Goal: Task Accomplishment & Management: Manage account settings

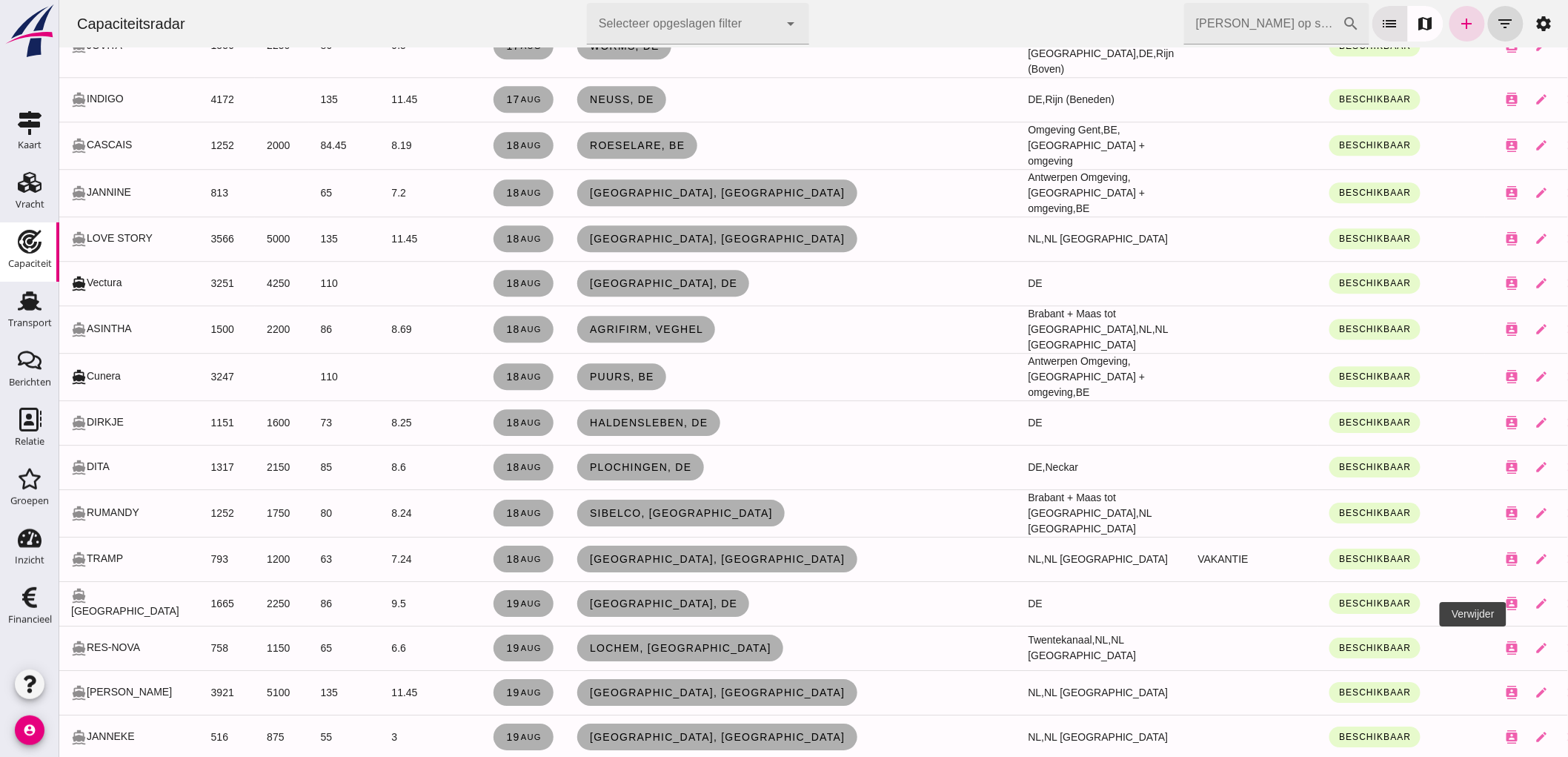
click at [1564, 730] on icon "close" at bounding box center [1571, 737] width 14 height 14
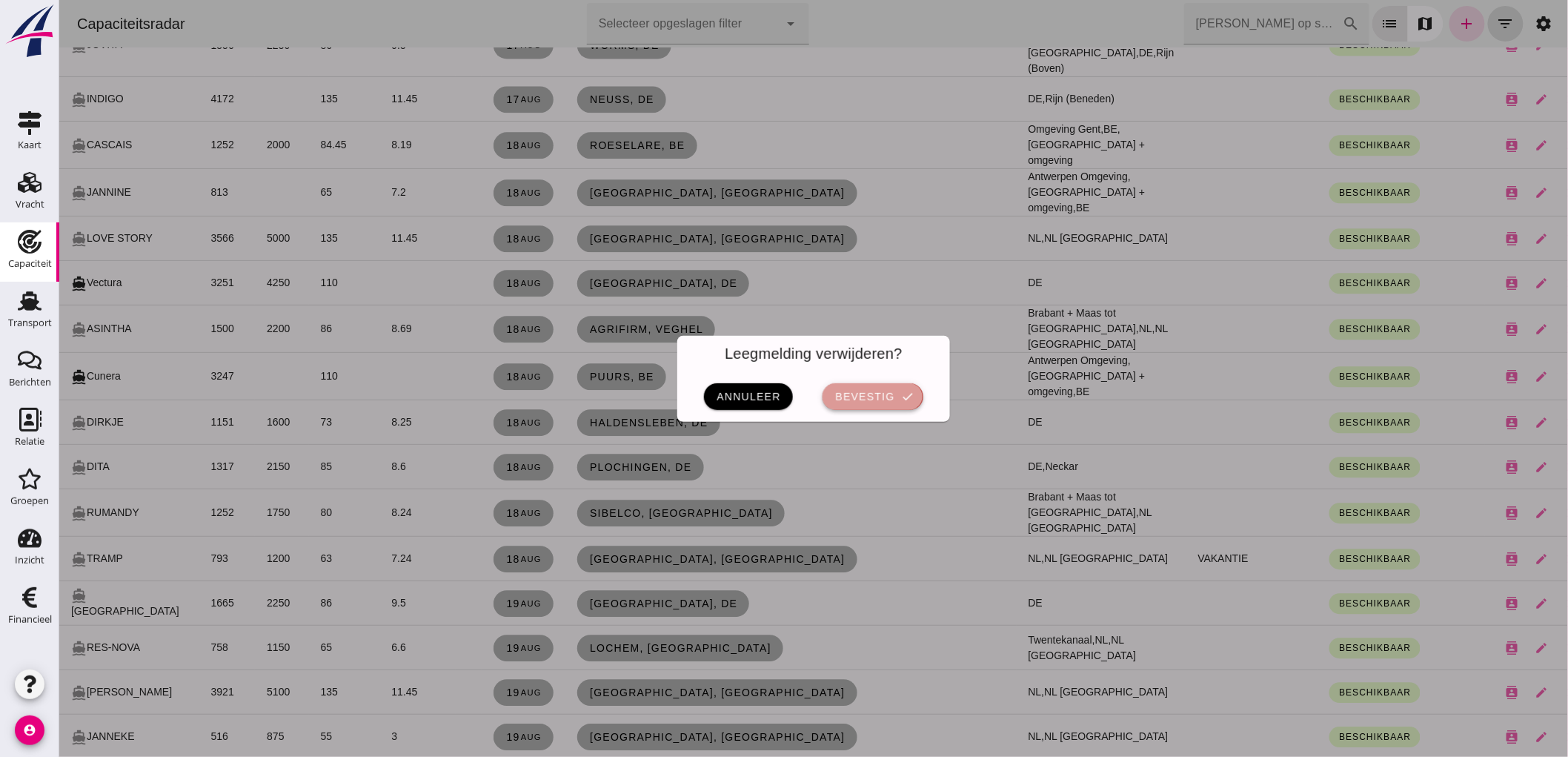
click span "bevestig"
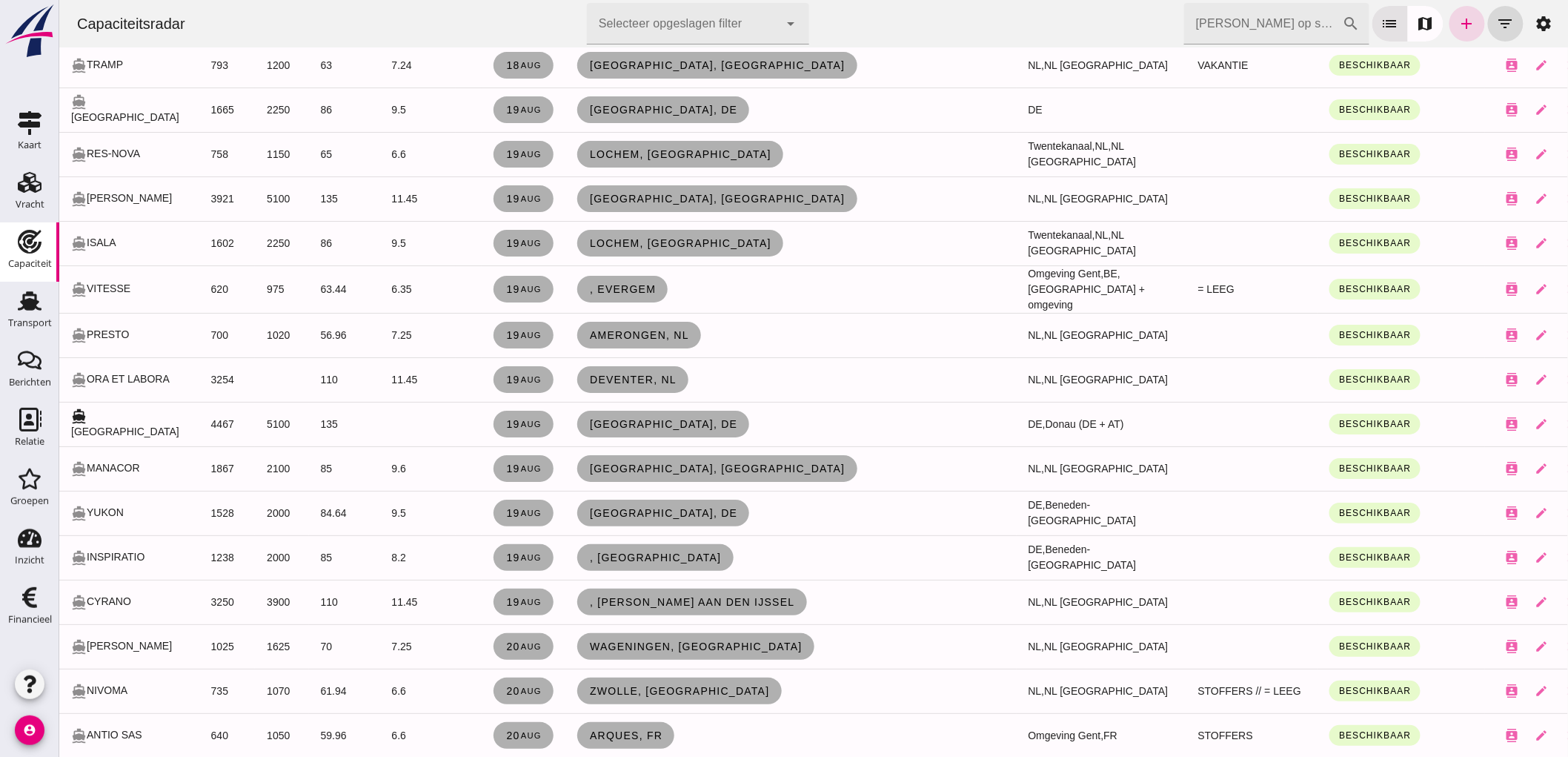
scroll to position [2224, 0]
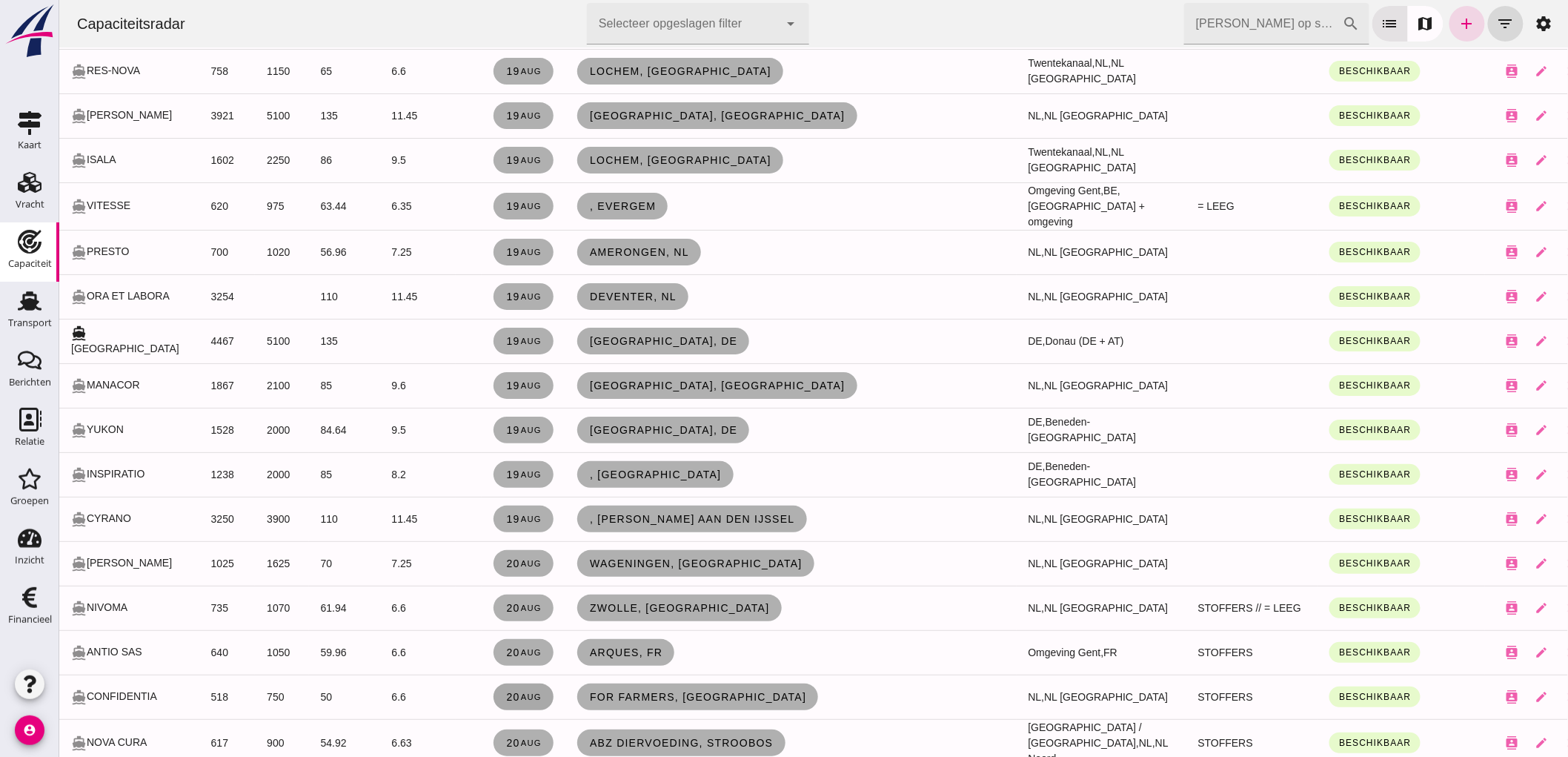
click at [513, 683] on link "20 aug" at bounding box center [522, 696] width 60 height 27
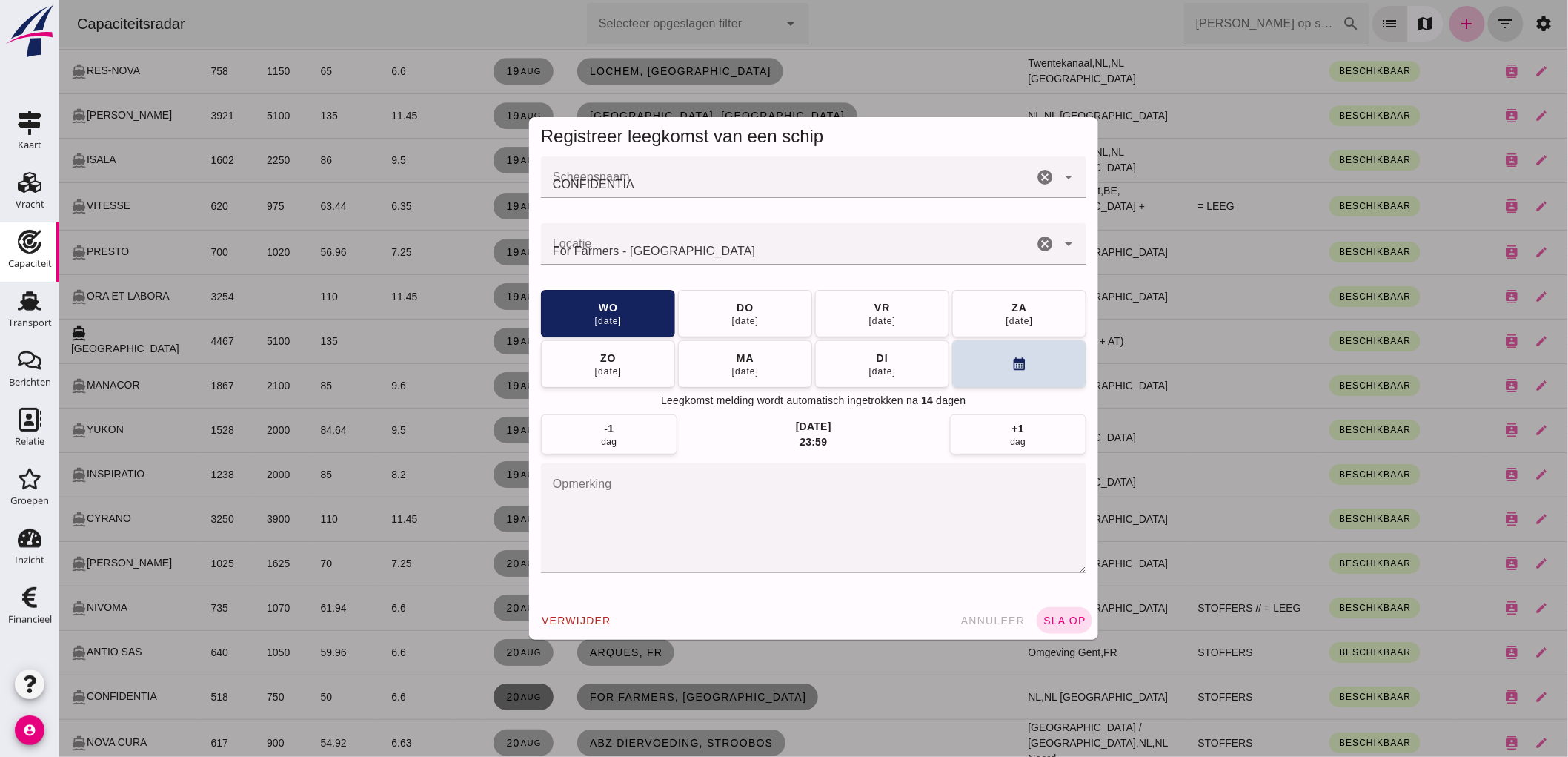
scroll to position [0, 0]
click textarea "opmerking"
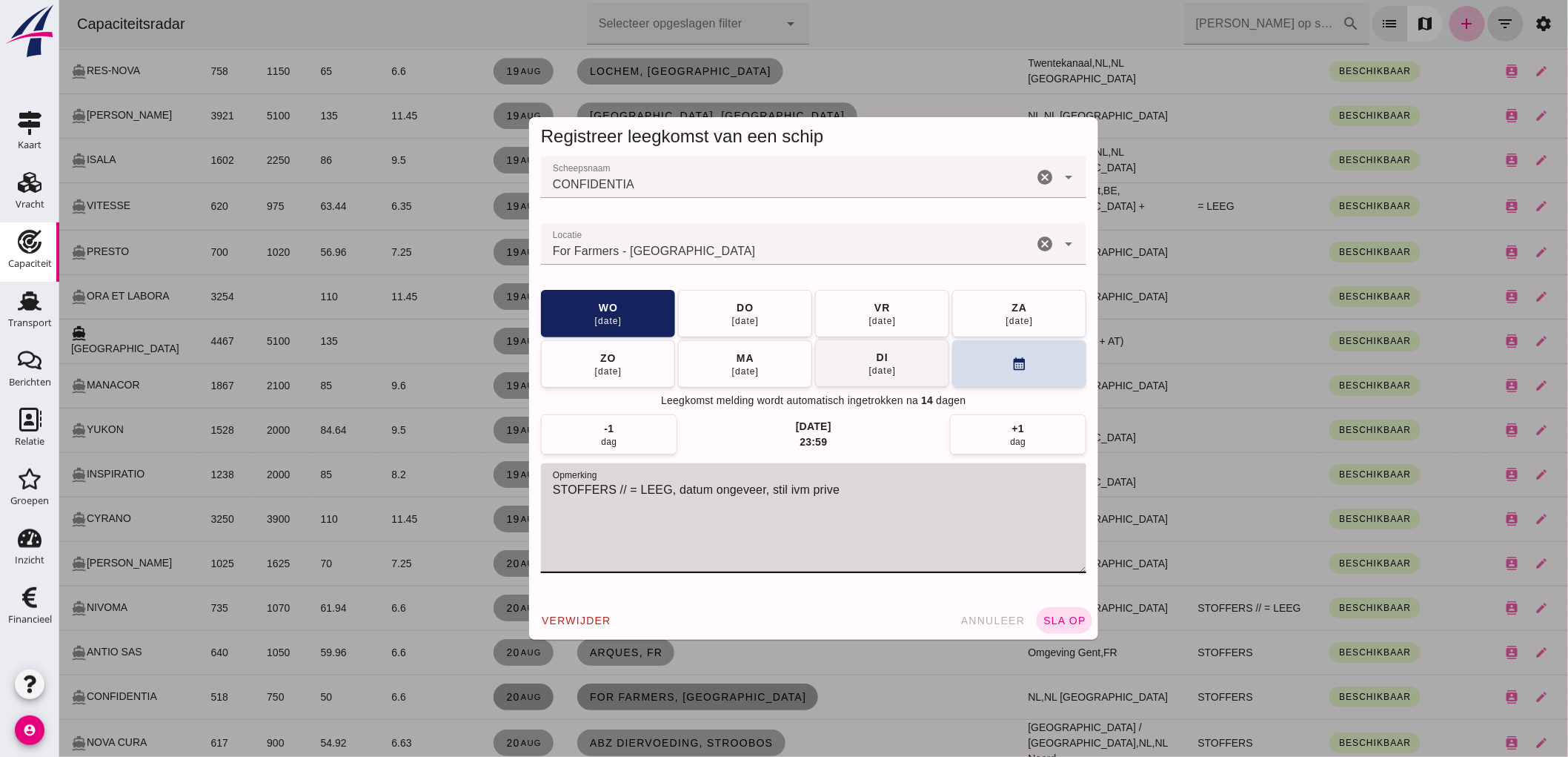
type textarea "STOFFERS // = LEEG, datum ongeveer, stil ivm prive"
click button "di 26 aug"
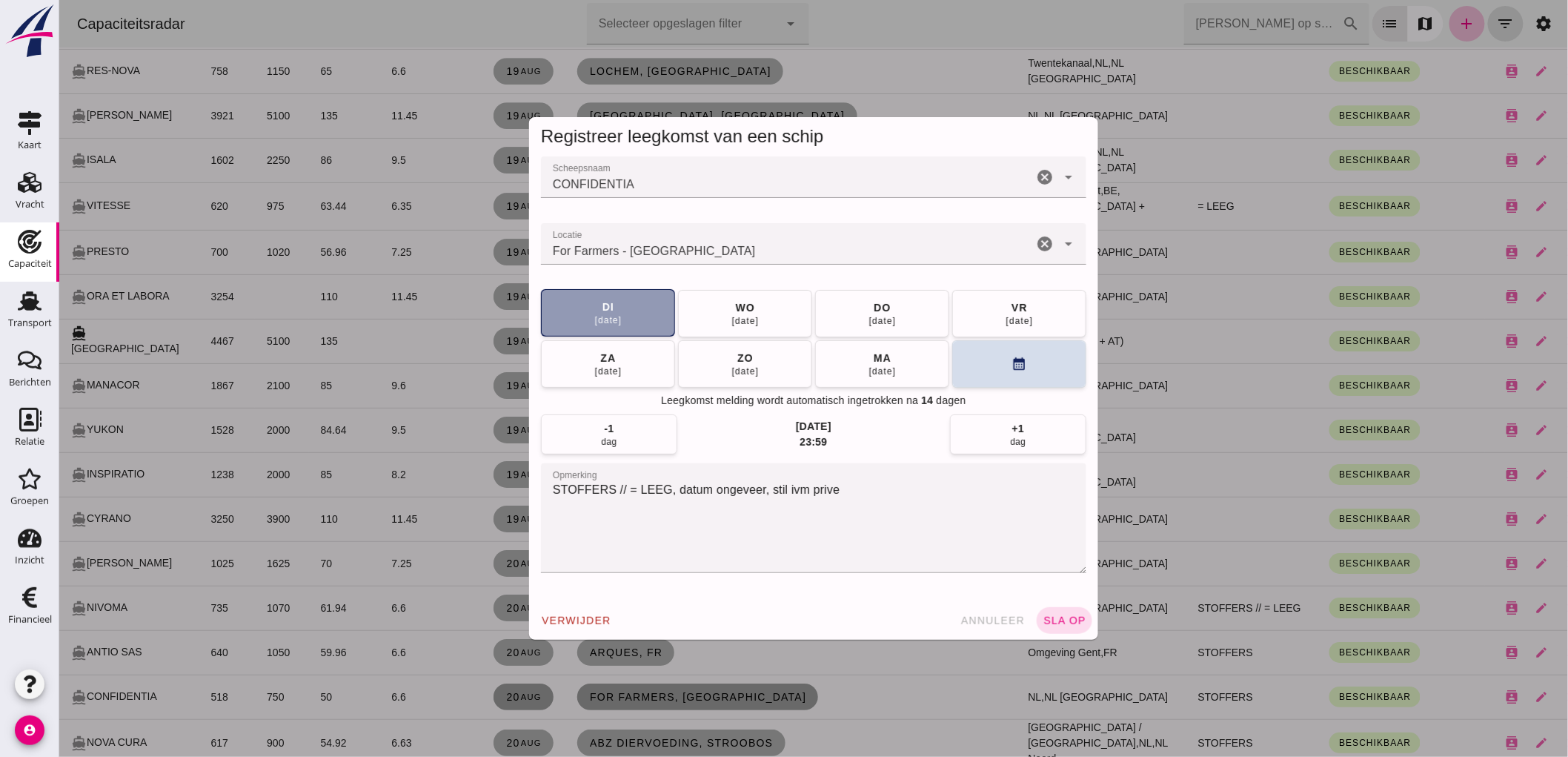
click button "ma 01 sep"
click div "verwijder annuleer sla op"
click span "sla op"
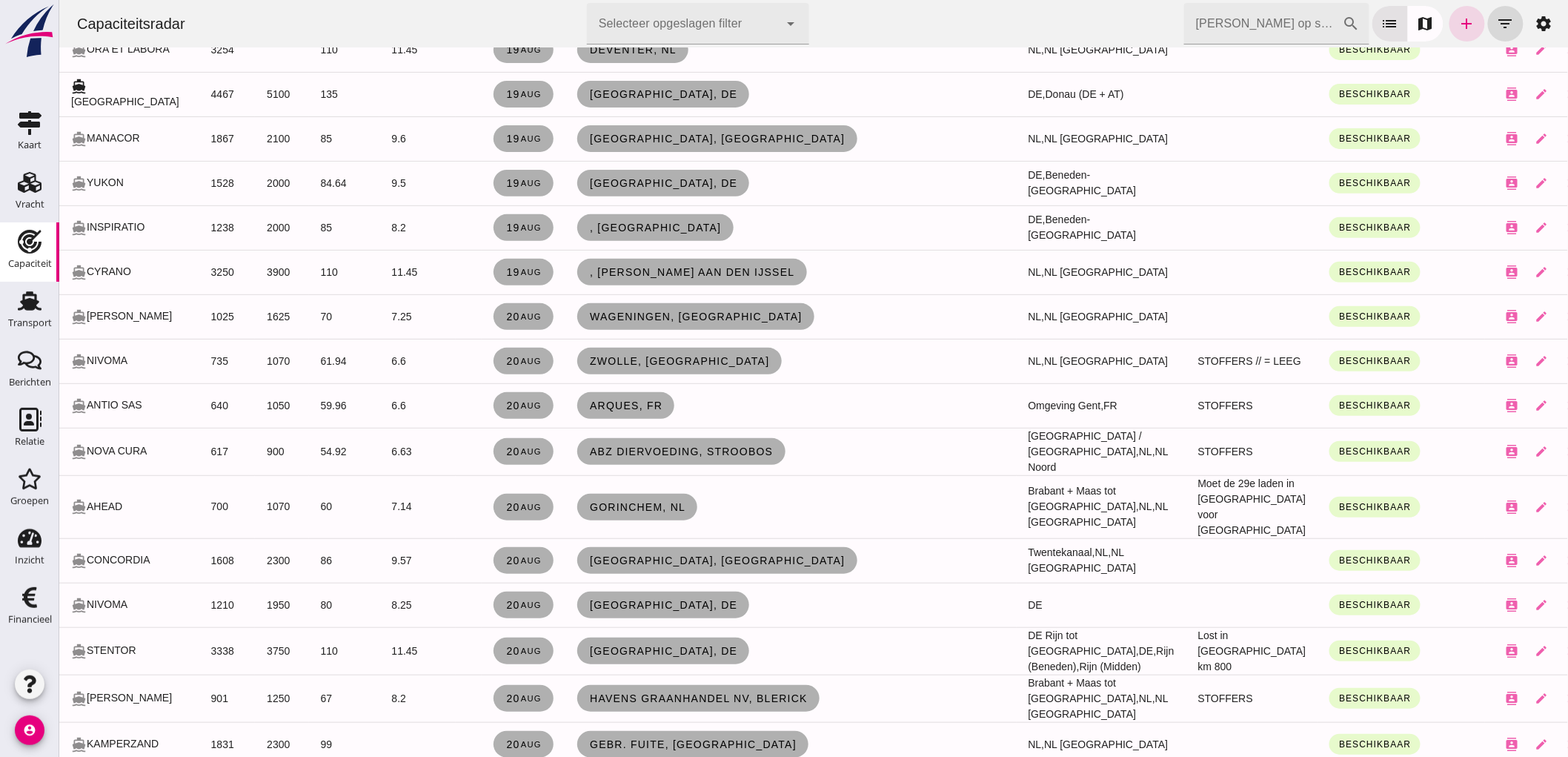
scroll to position [2553, 0]
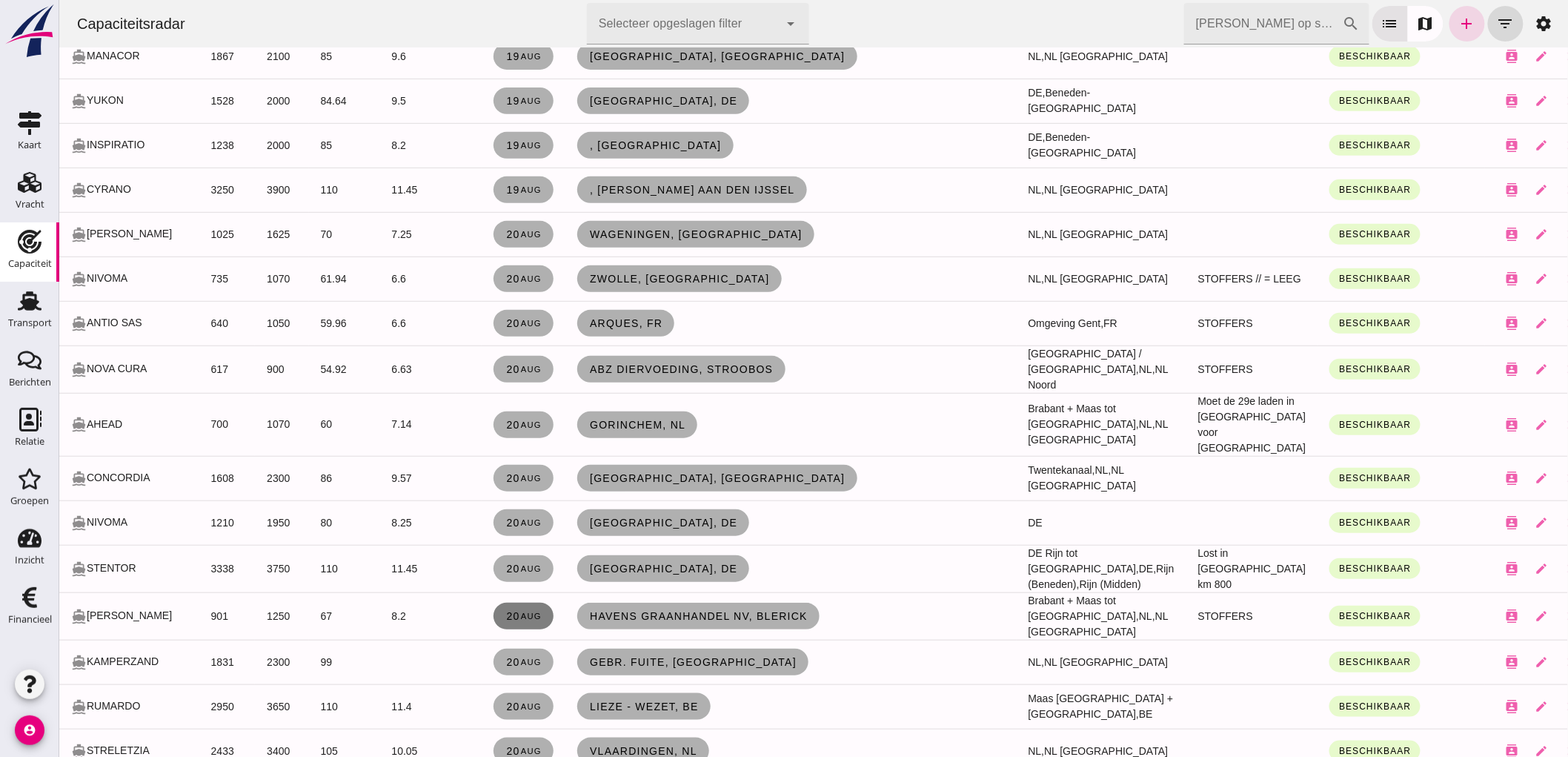
click at [492, 603] on link "20 aug" at bounding box center [522, 616] width 60 height 27
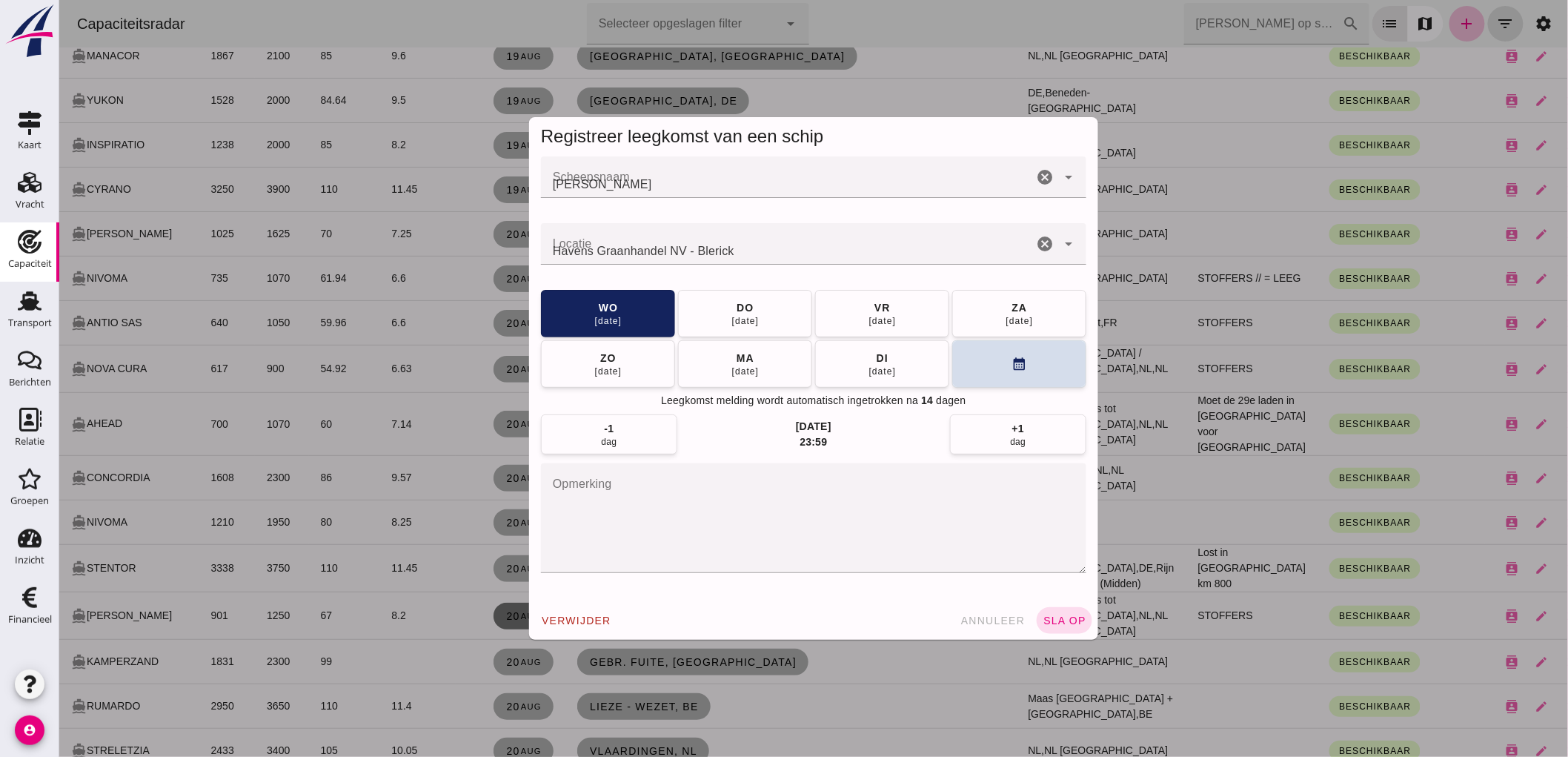
scroll to position [0, 0]
click div "21 aug"
click span "sla op"
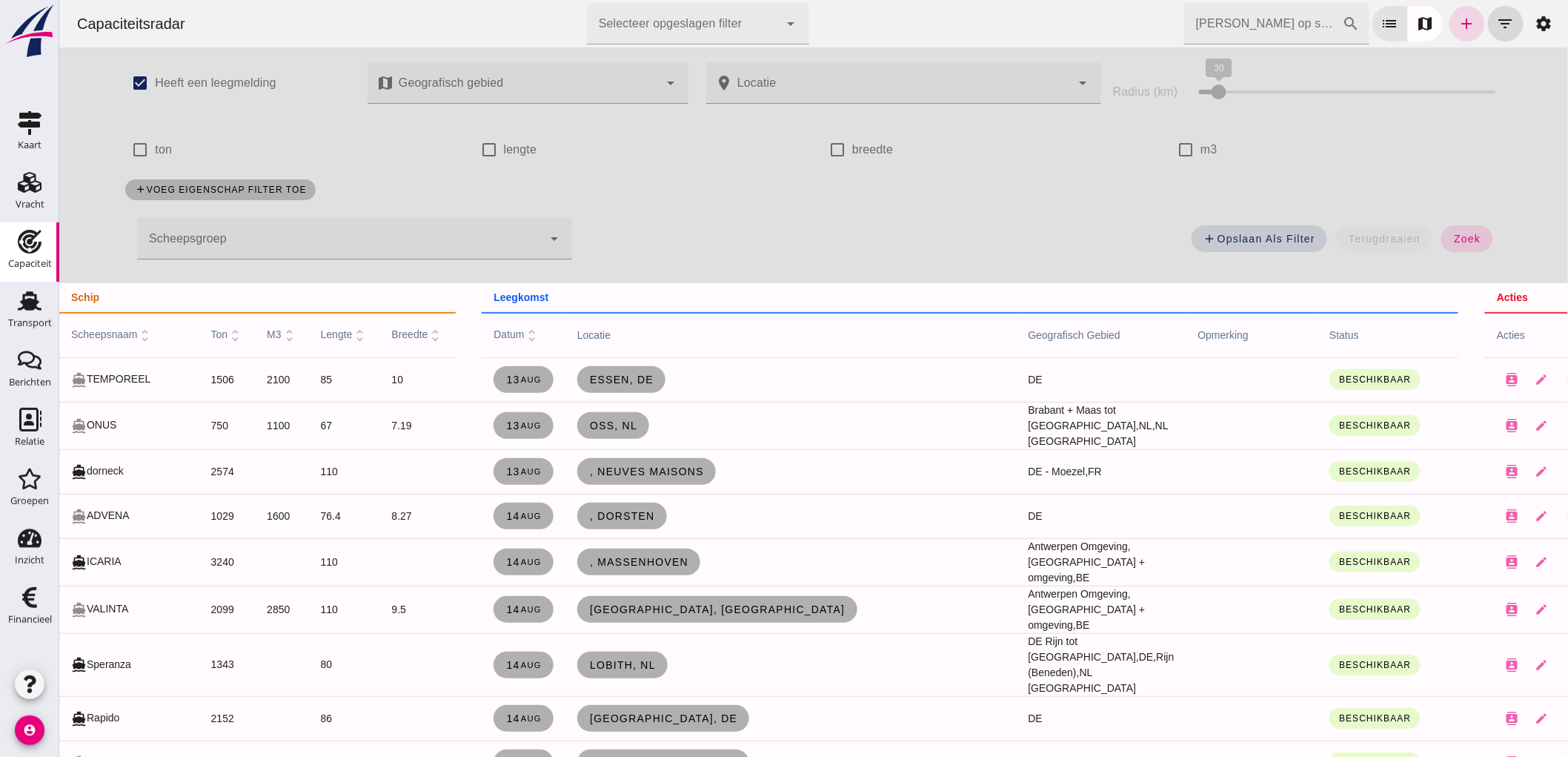
scroll to position [2718, 0]
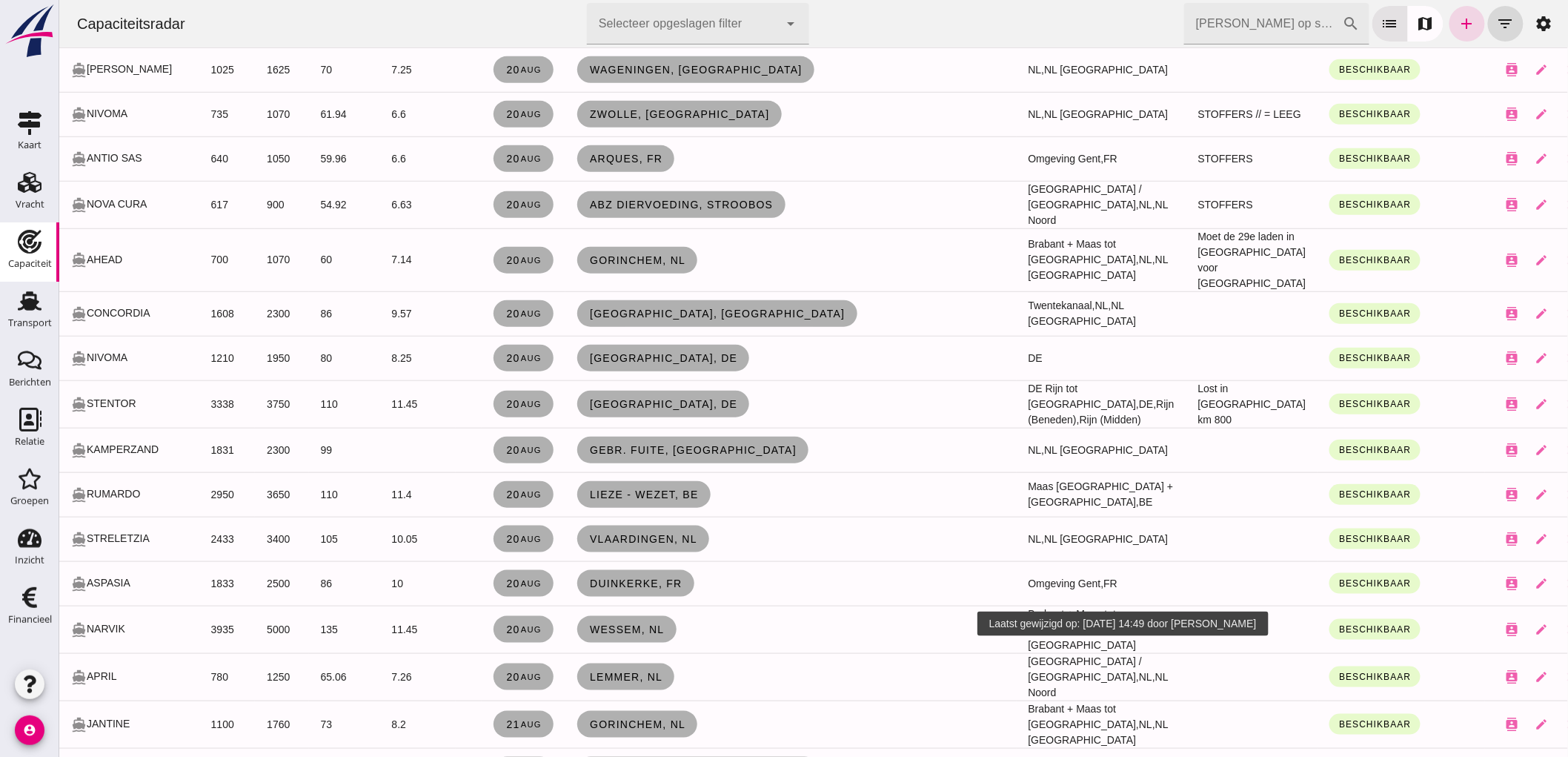
click span "Beschikbaar"
click at [1311, 689] on small "Onder bod" at bounding box center [1322, 693] width 46 height 11
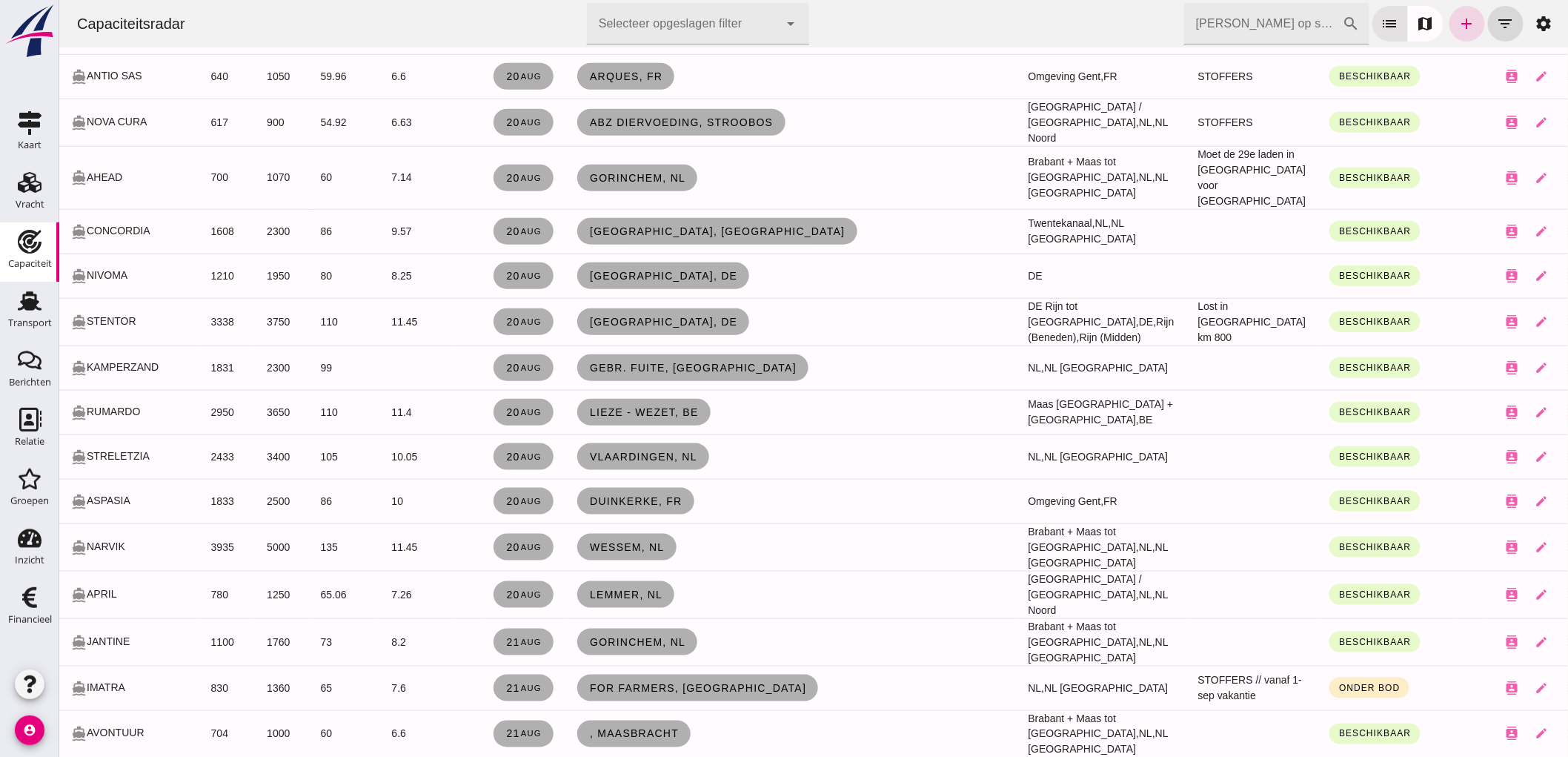
scroll to position [2882, 0]
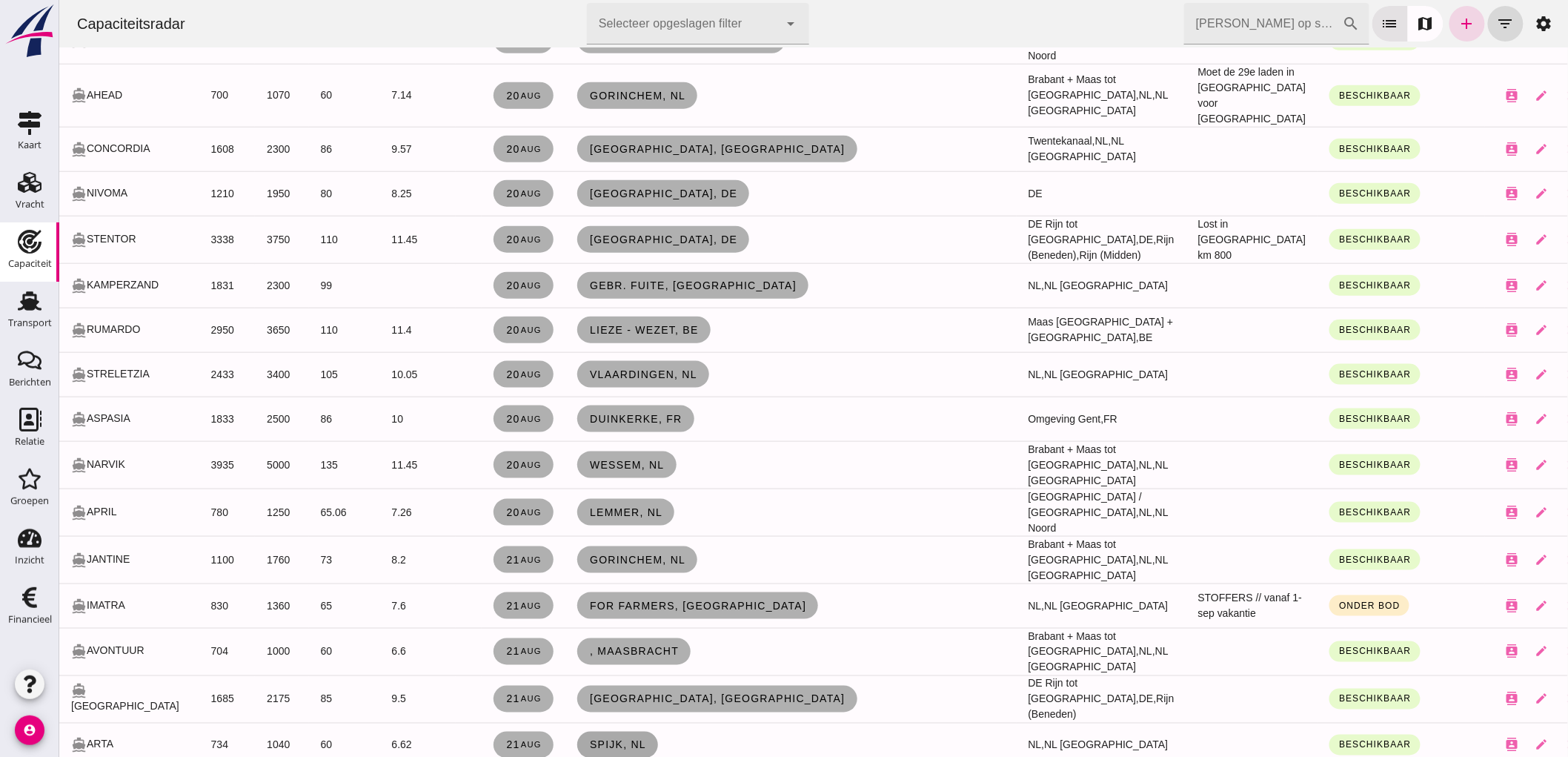
click at [603, 731] on link "Spijk, nl" at bounding box center [616, 744] width 80 height 27
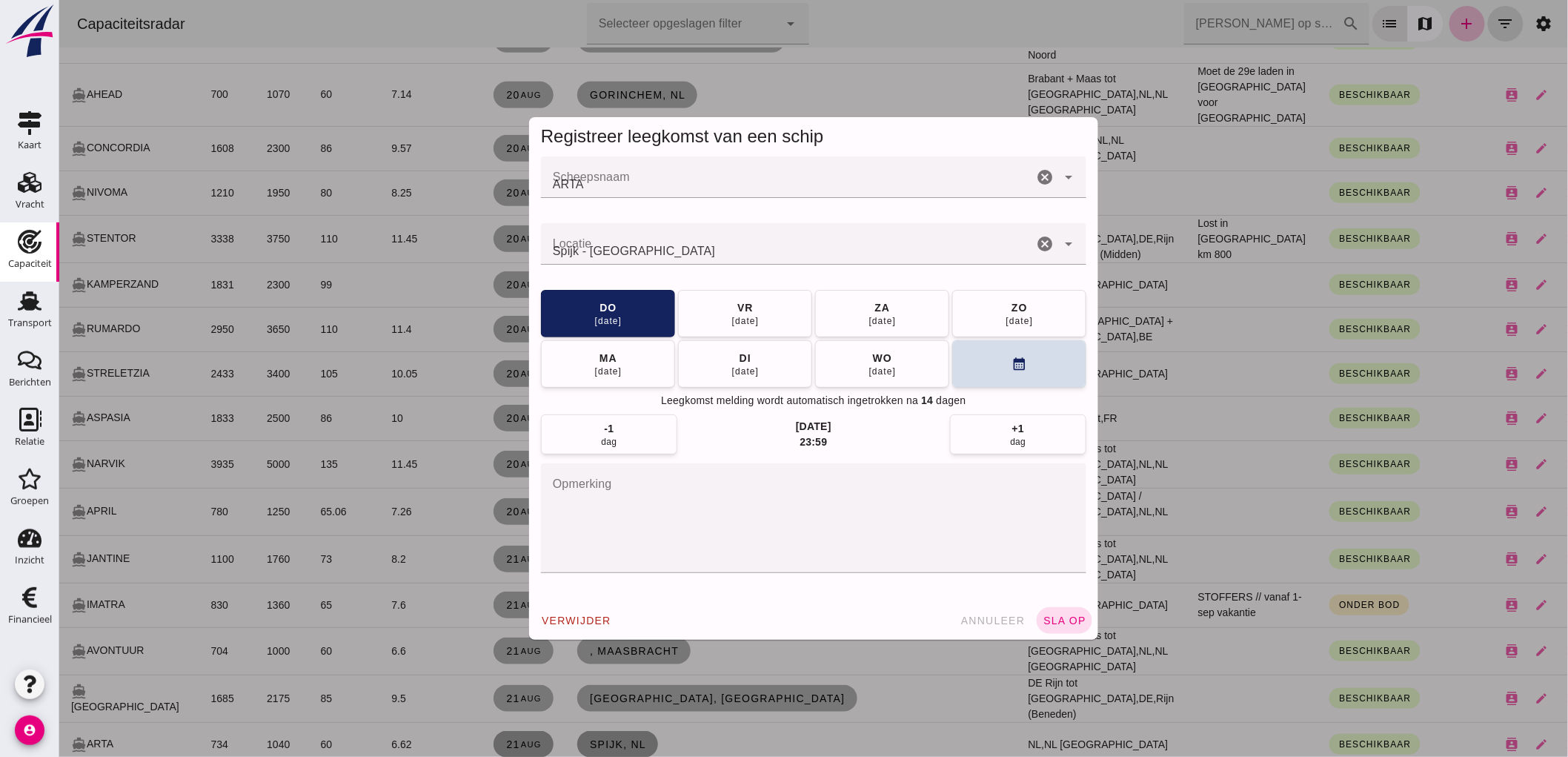
scroll to position [0, 0]
click button "calendar_month"
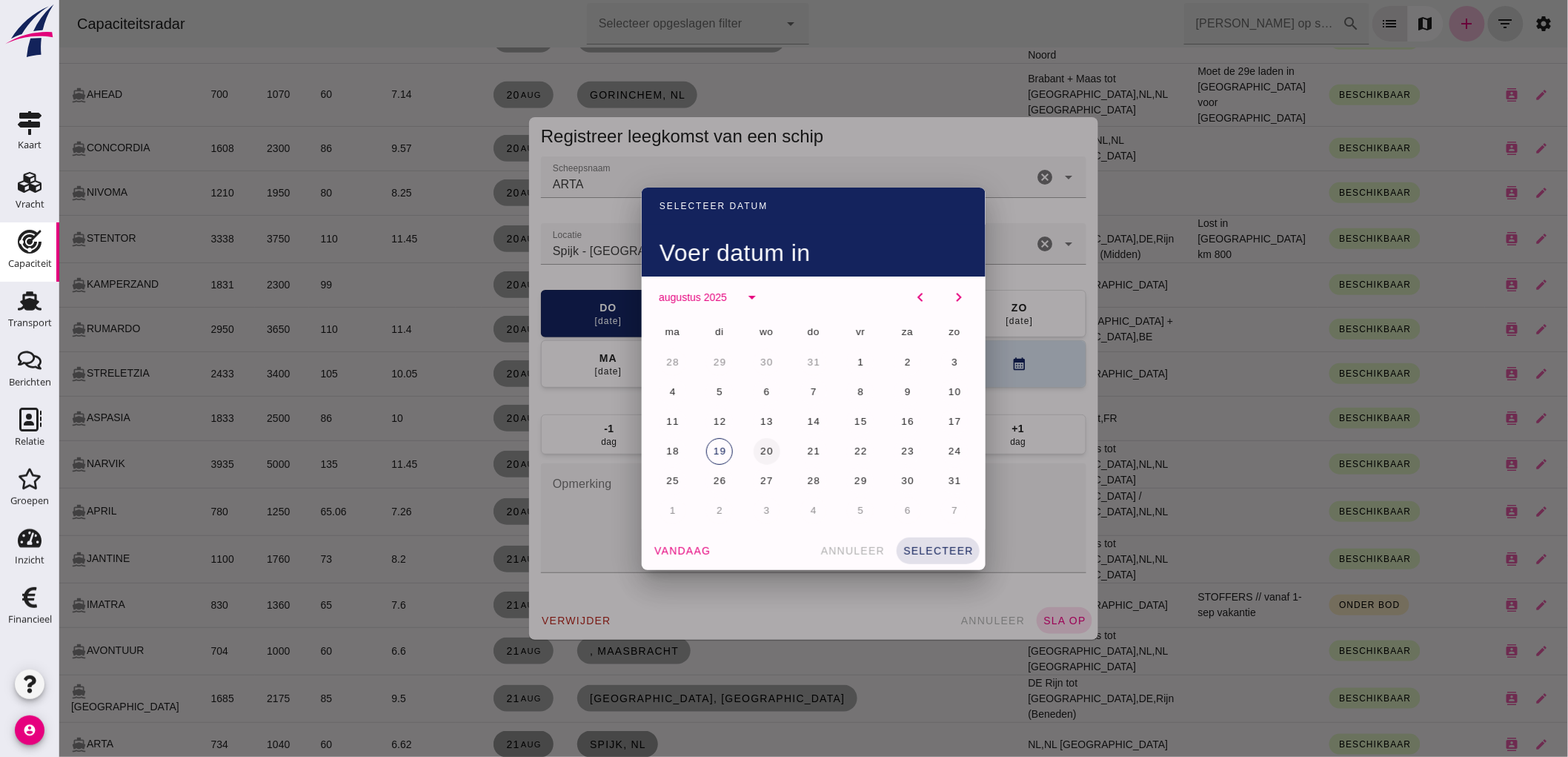
click button "20"
click span "selecteer"
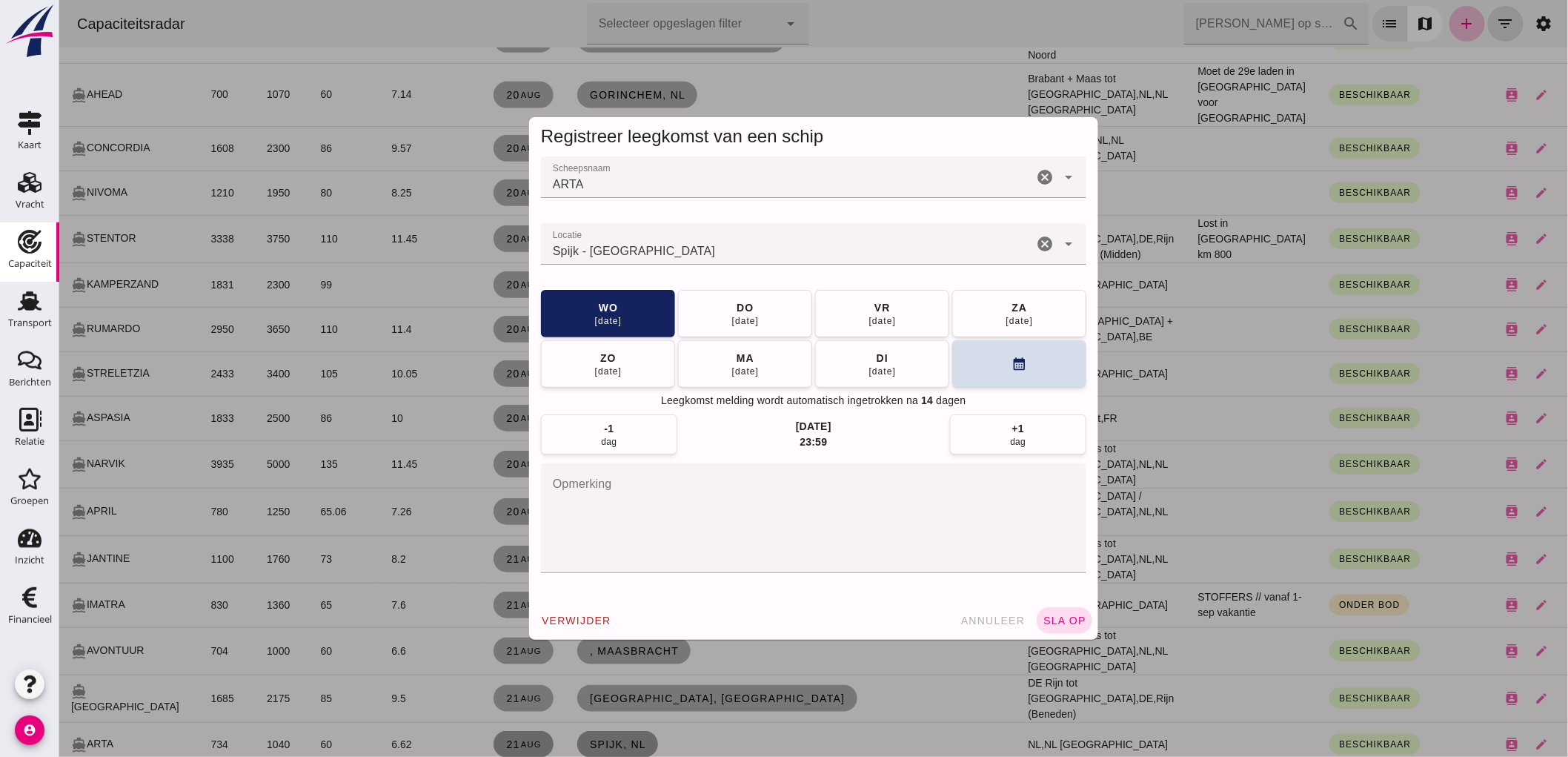
click button "sla op"
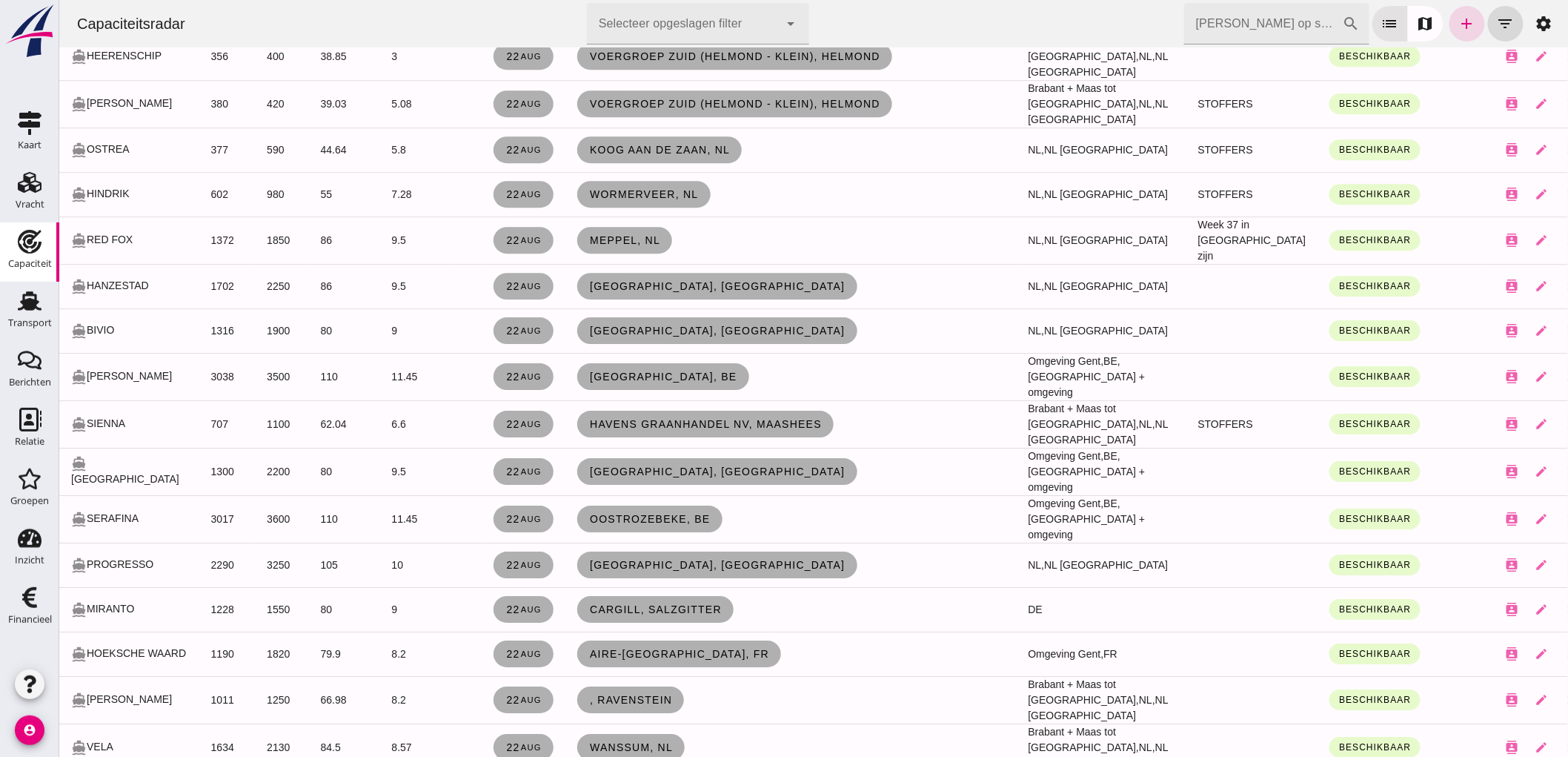
scroll to position [3706, 0]
